Goal: Transaction & Acquisition: Purchase product/service

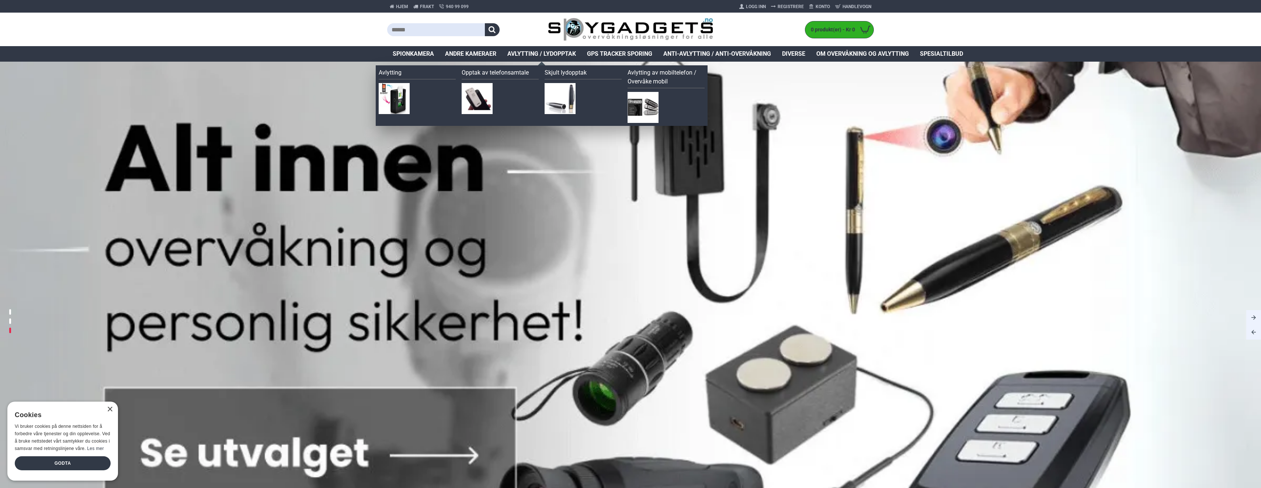
click at [534, 56] on span "Avlytting / Lydopptak" at bounding box center [541, 53] width 69 height 9
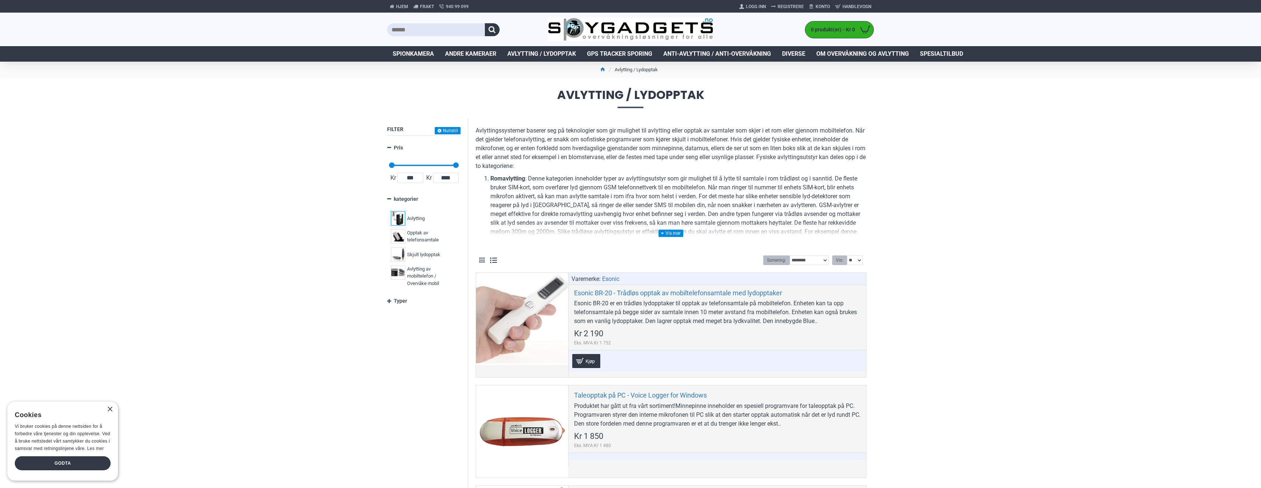
click at [415, 212] on label "Avlytting 12" at bounding box center [424, 218] width 70 height 18
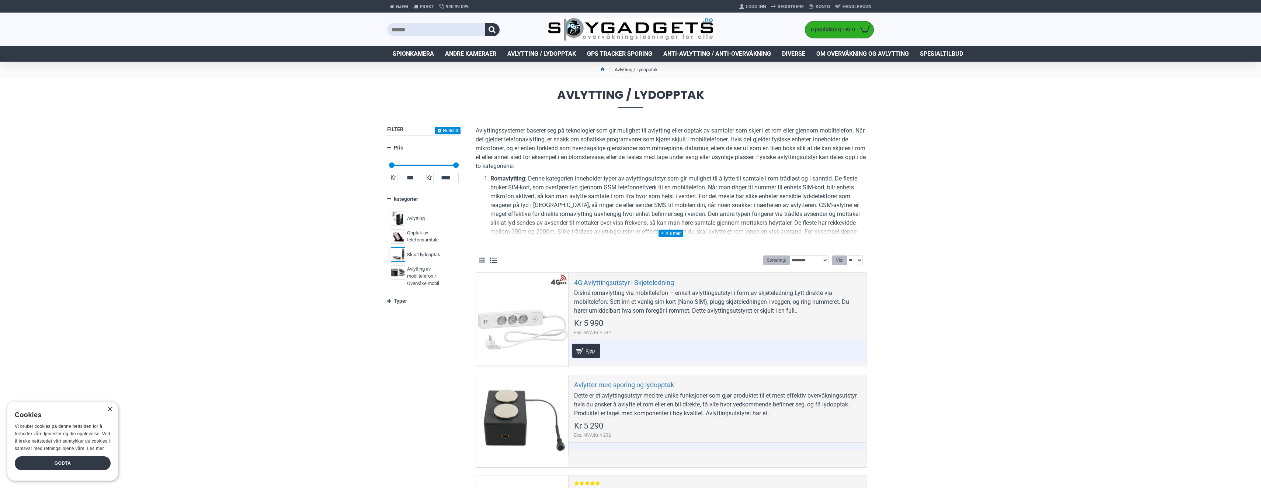
click at [412, 254] on span "Skjult lydopptak" at bounding box center [423, 254] width 33 height 7
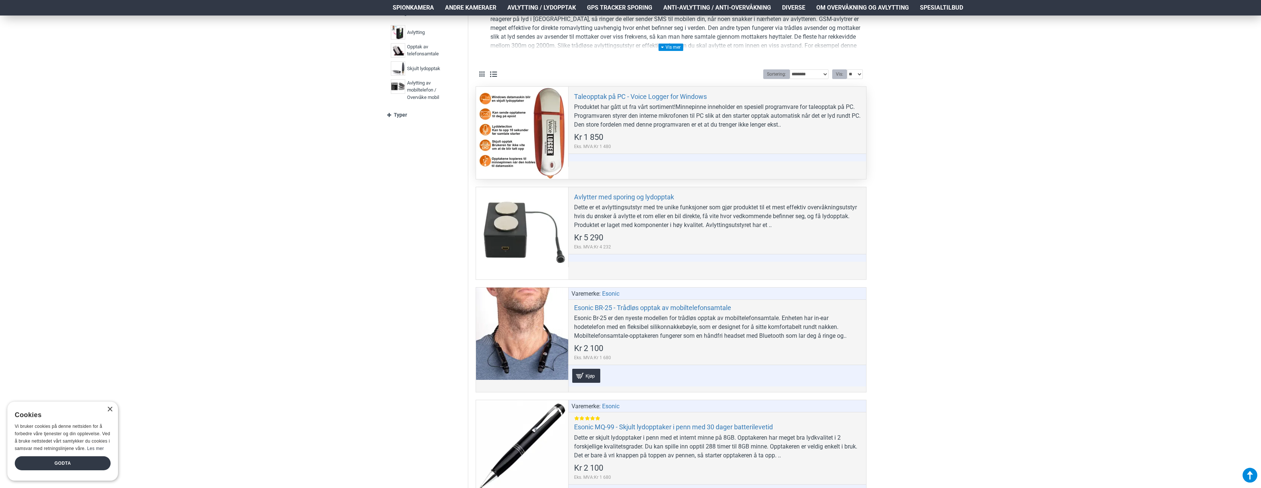
scroll to position [38, 0]
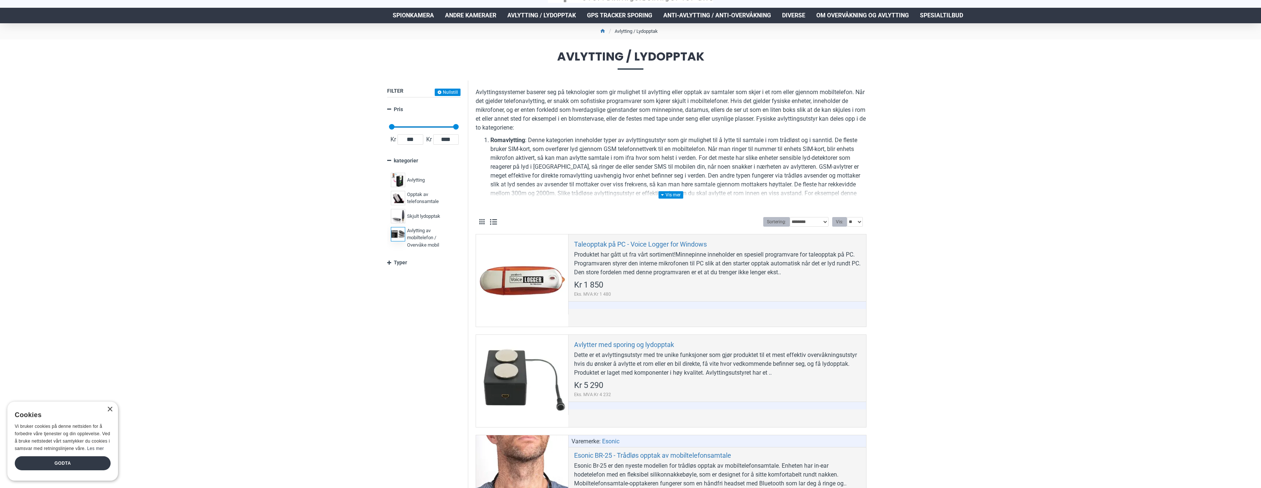
click at [418, 235] on span "Avlytting av mobiltelefon / Overvåke mobil" at bounding box center [431, 238] width 48 height 22
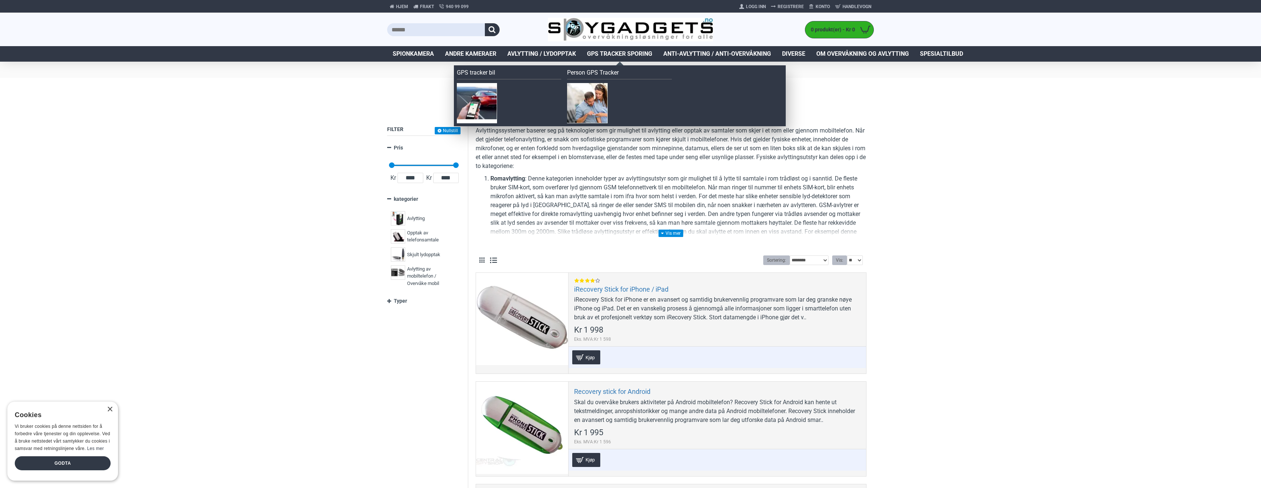
click at [610, 56] on span "GPS Tracker Sporing" at bounding box center [619, 53] width 65 height 9
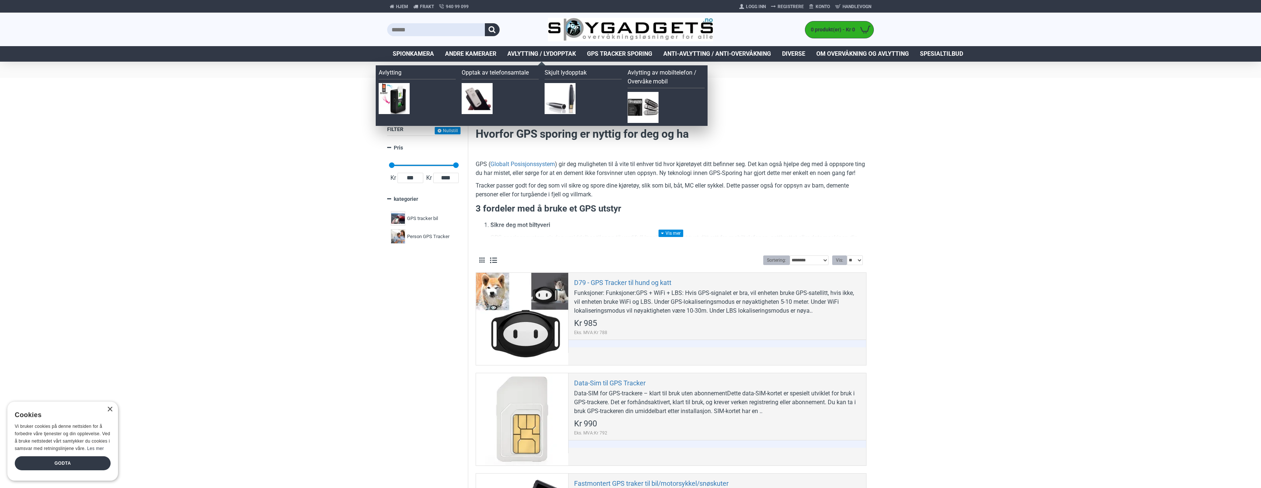
click at [540, 53] on span "Avlytting / Lydopptak" at bounding box center [541, 53] width 69 height 9
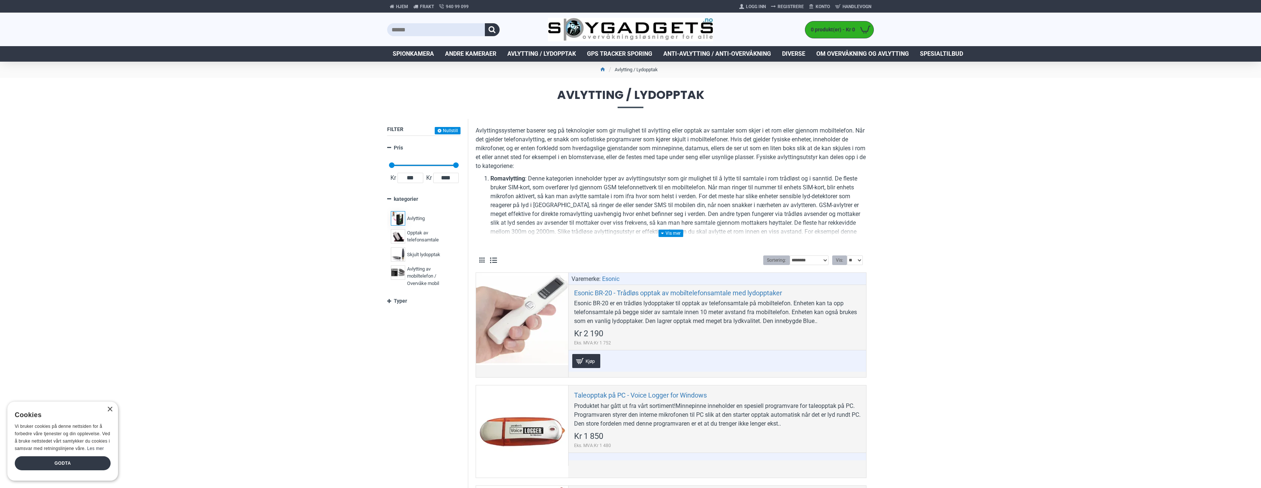
click at [415, 221] on span "Avlytting" at bounding box center [416, 218] width 18 height 7
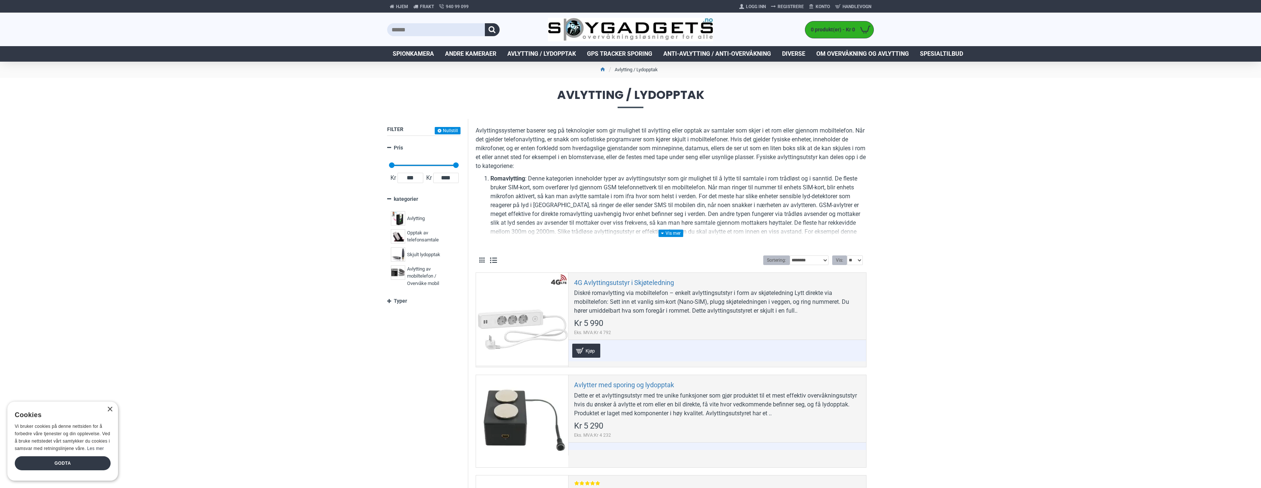
scroll to position [148, 0]
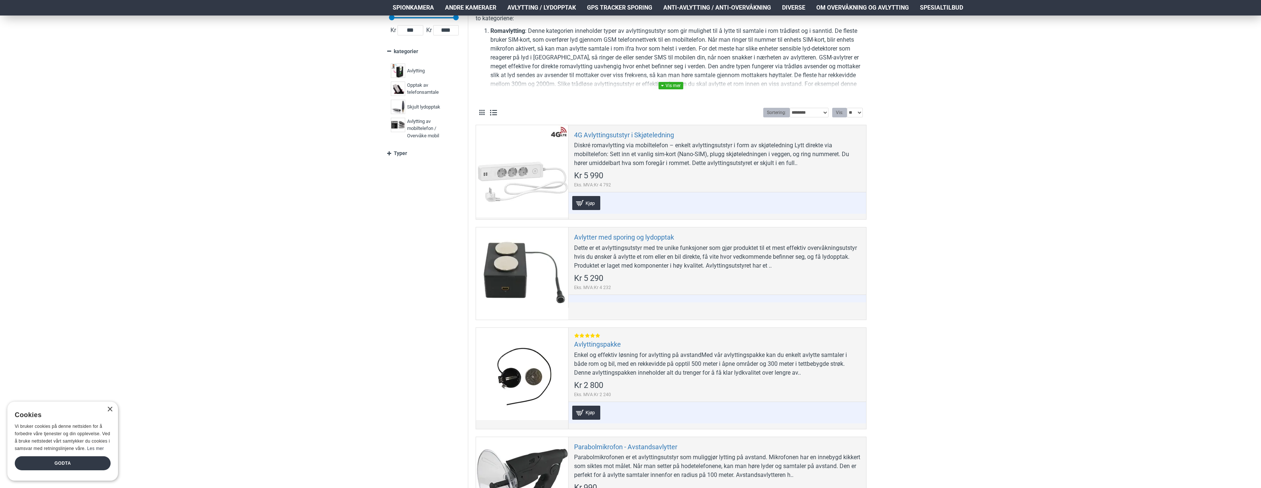
click at [679, 85] on link at bounding box center [671, 85] width 25 height 7
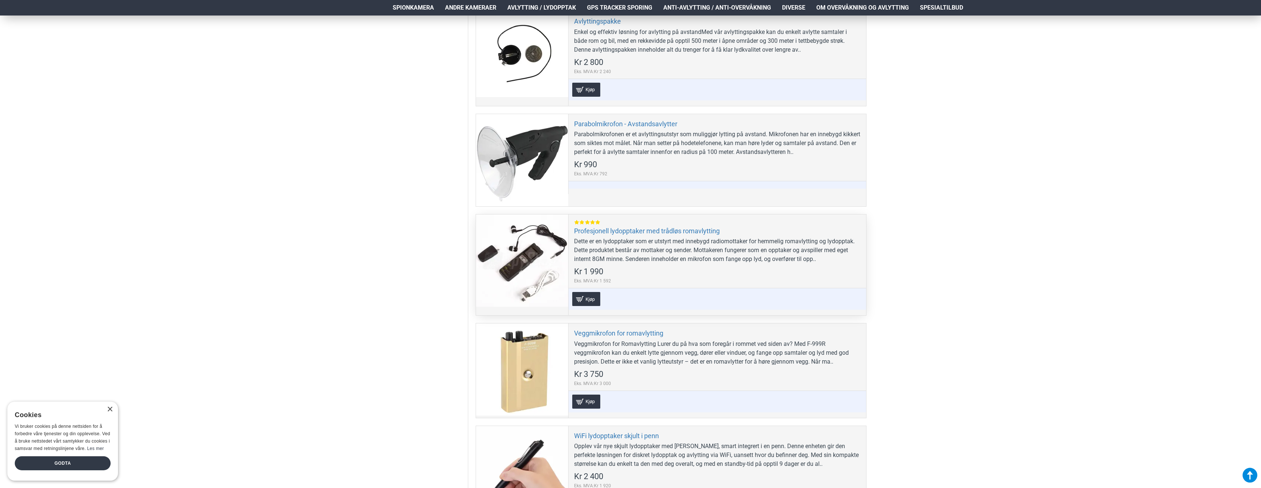
scroll to position [627, 0]
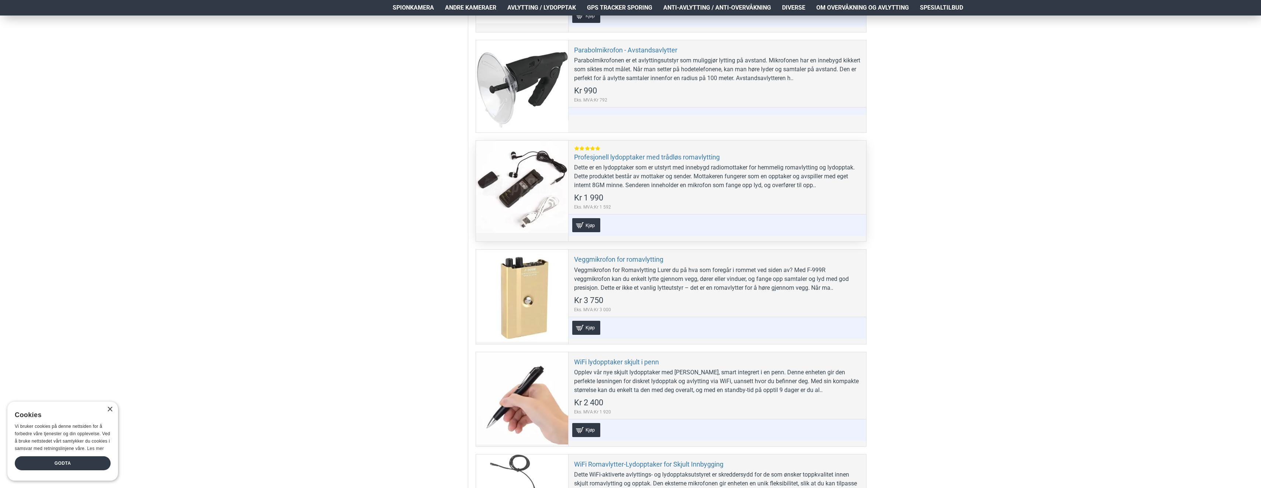
click at [530, 191] on div at bounding box center [522, 187] width 92 height 92
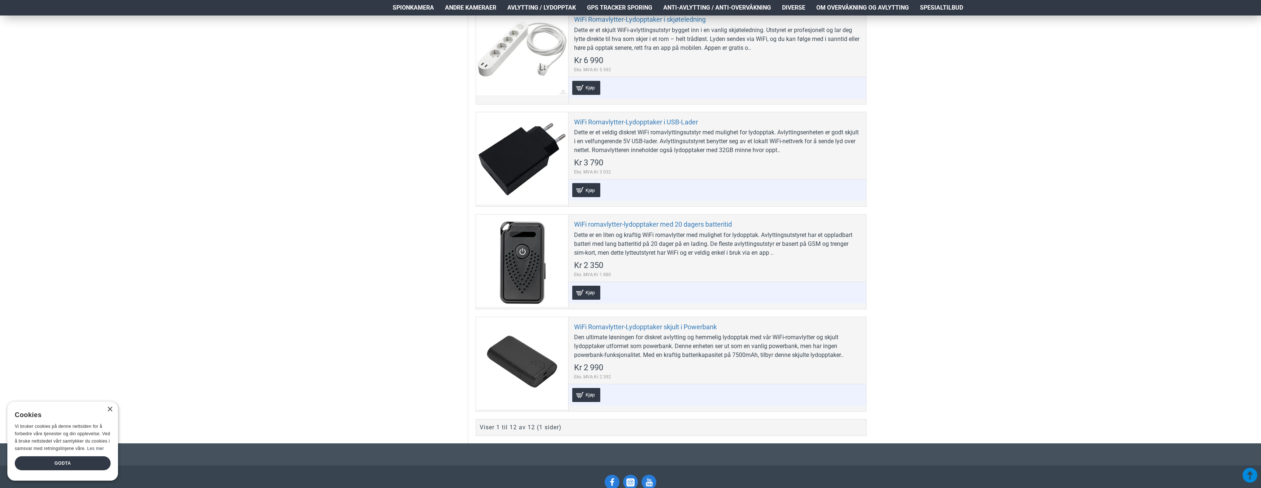
scroll to position [1217, 0]
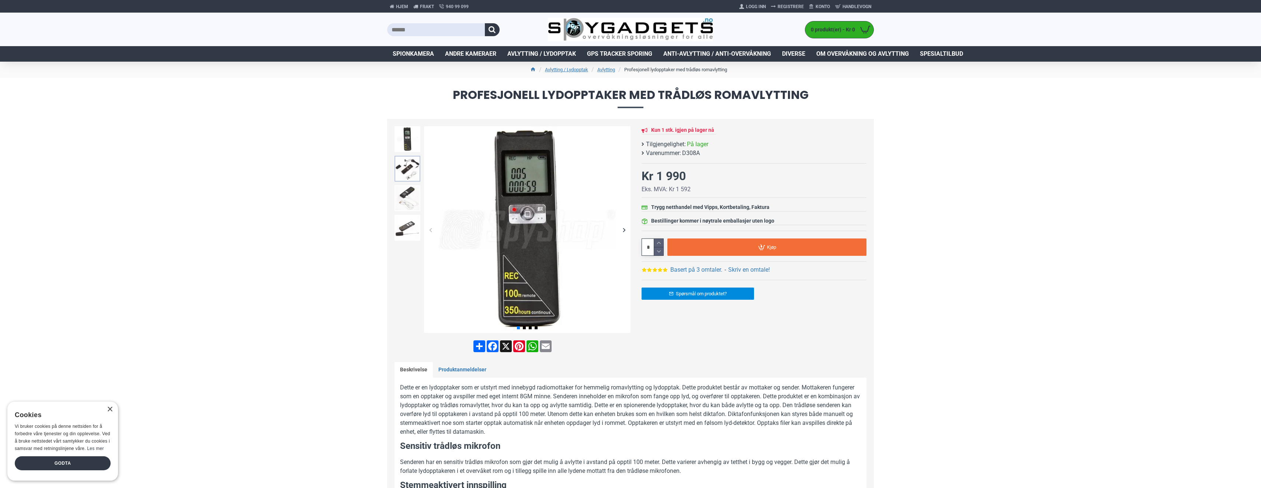
click at [418, 172] on img at bounding box center [408, 169] width 26 height 26
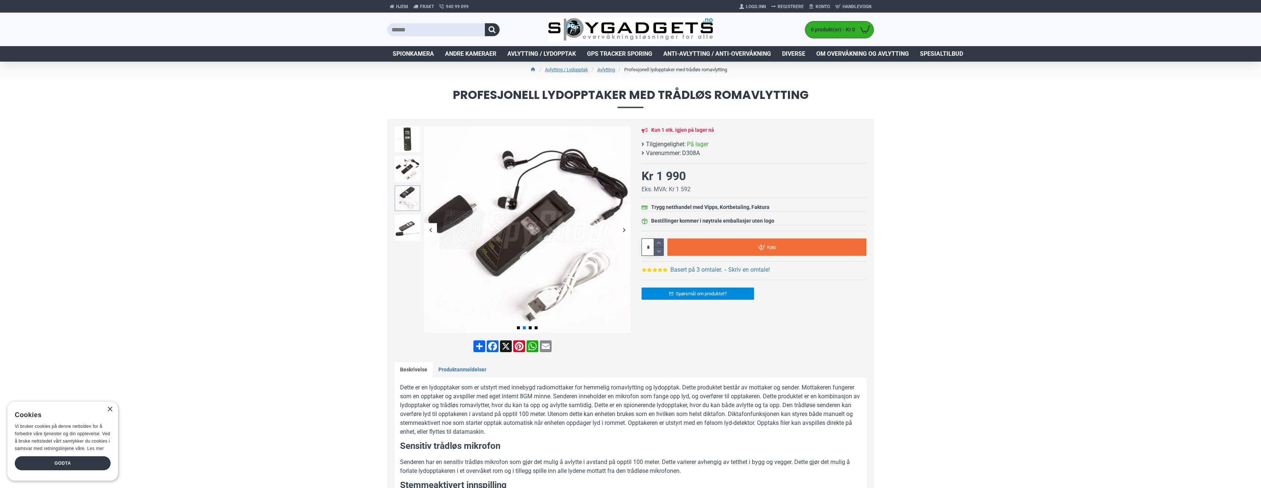
click at [410, 204] on img at bounding box center [408, 198] width 26 height 26
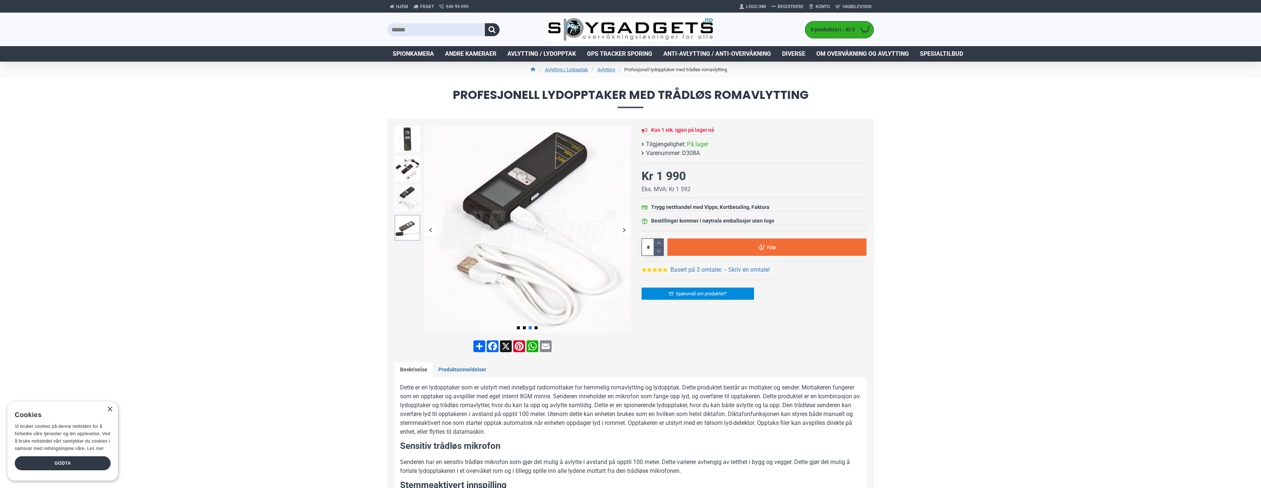
click at [410, 229] on img at bounding box center [408, 228] width 26 height 26
